Goal: Check status: Check status

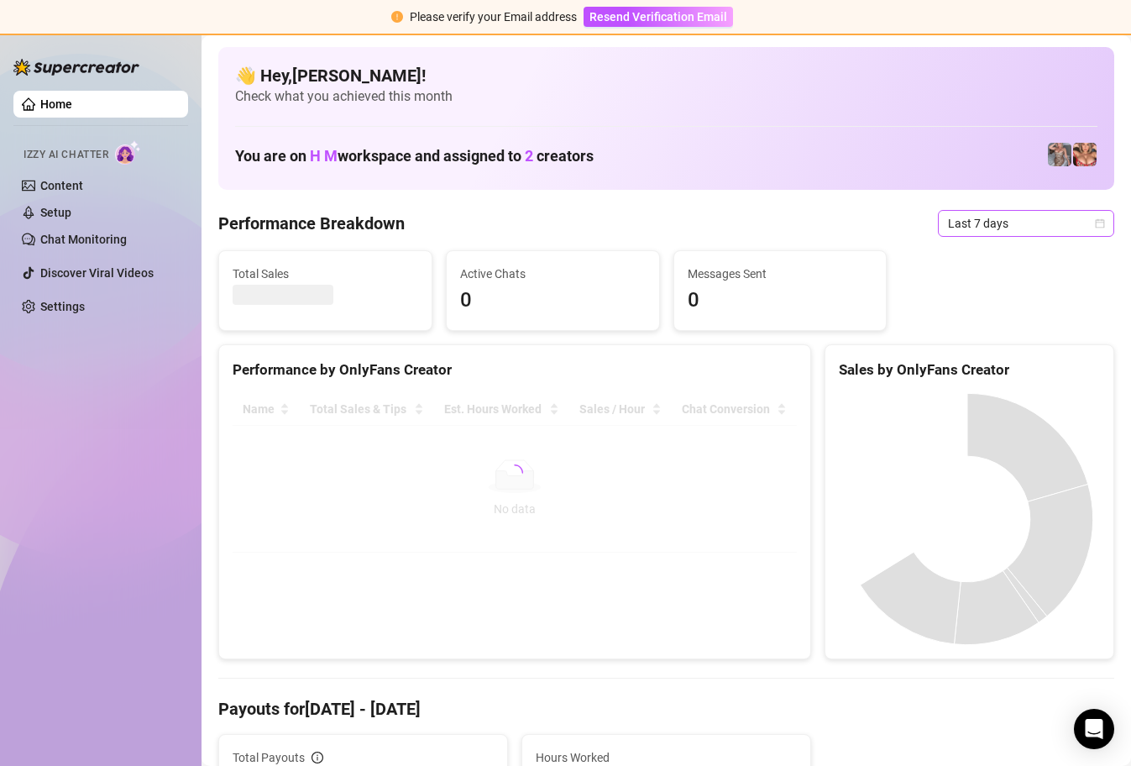
click at [1097, 223] on div "Last 7 days" at bounding box center [1026, 223] width 176 height 27
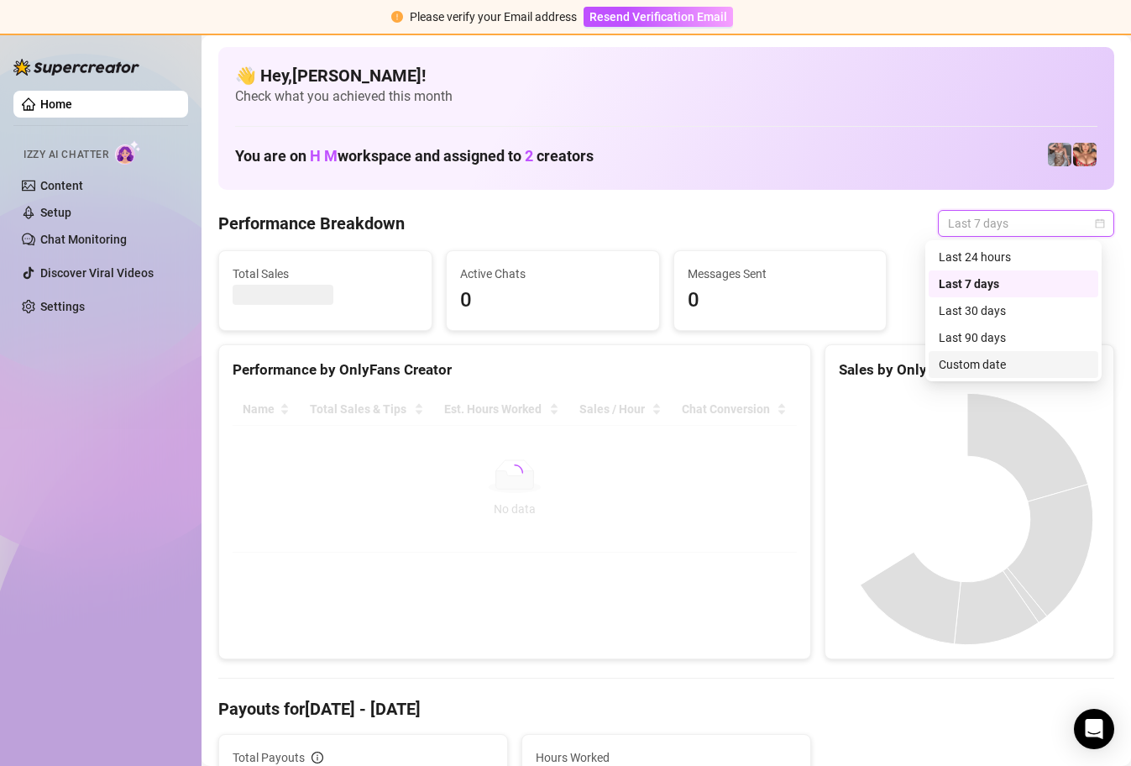
click at [1003, 362] on div "Custom date" at bounding box center [1013, 364] width 149 height 18
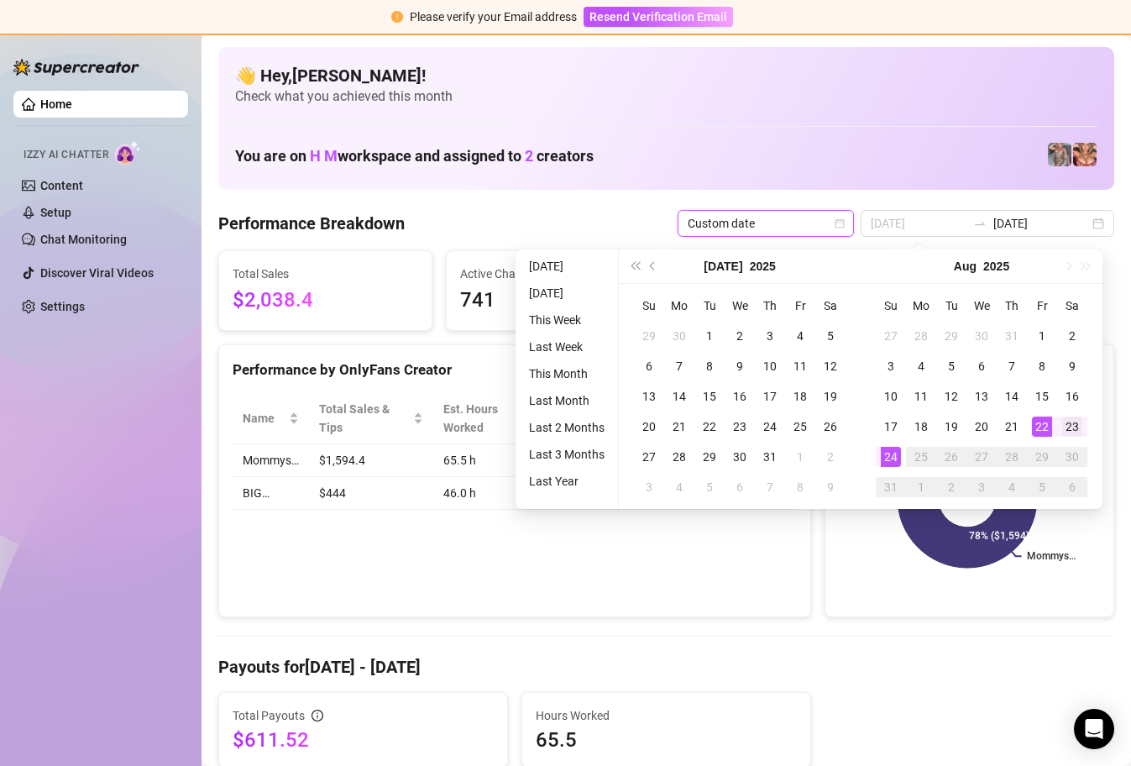
type input "[DATE]"
click at [1071, 428] on div "23" at bounding box center [1072, 426] width 20 height 20
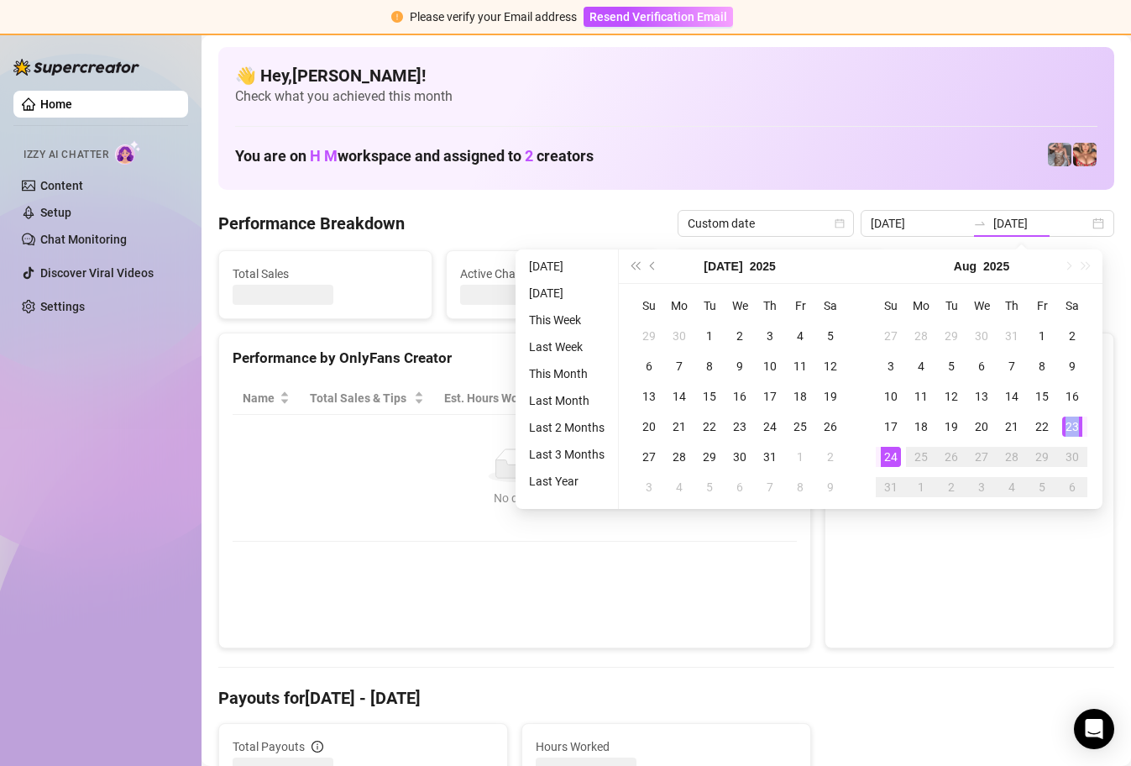
type input "[DATE]"
